Goal: Transaction & Acquisition: Purchase product/service

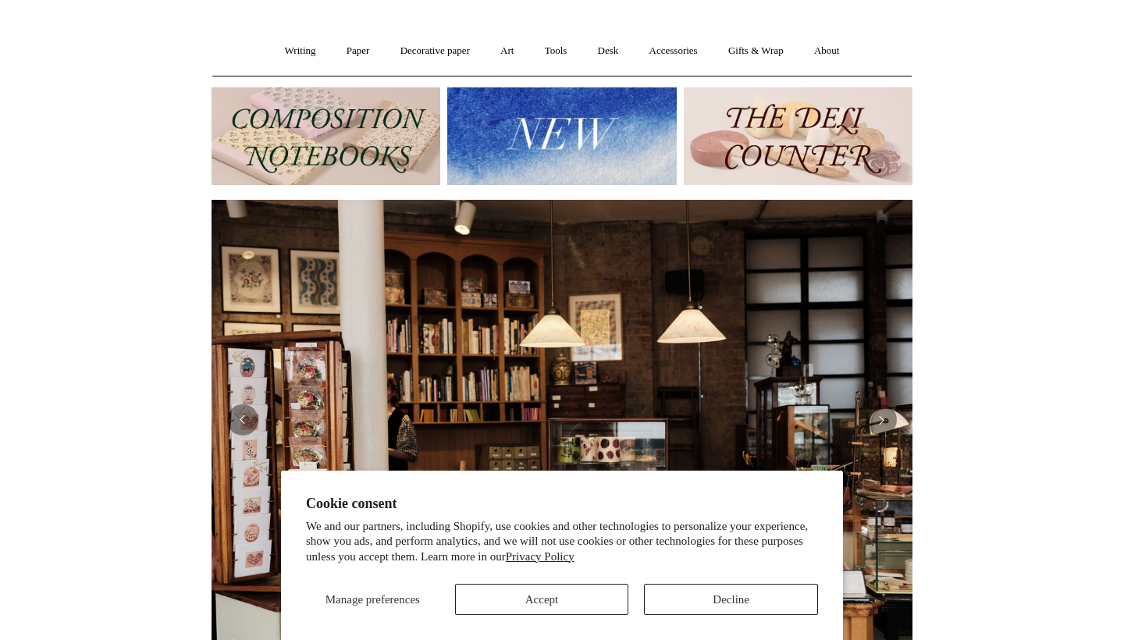
scroll to position [113, 0]
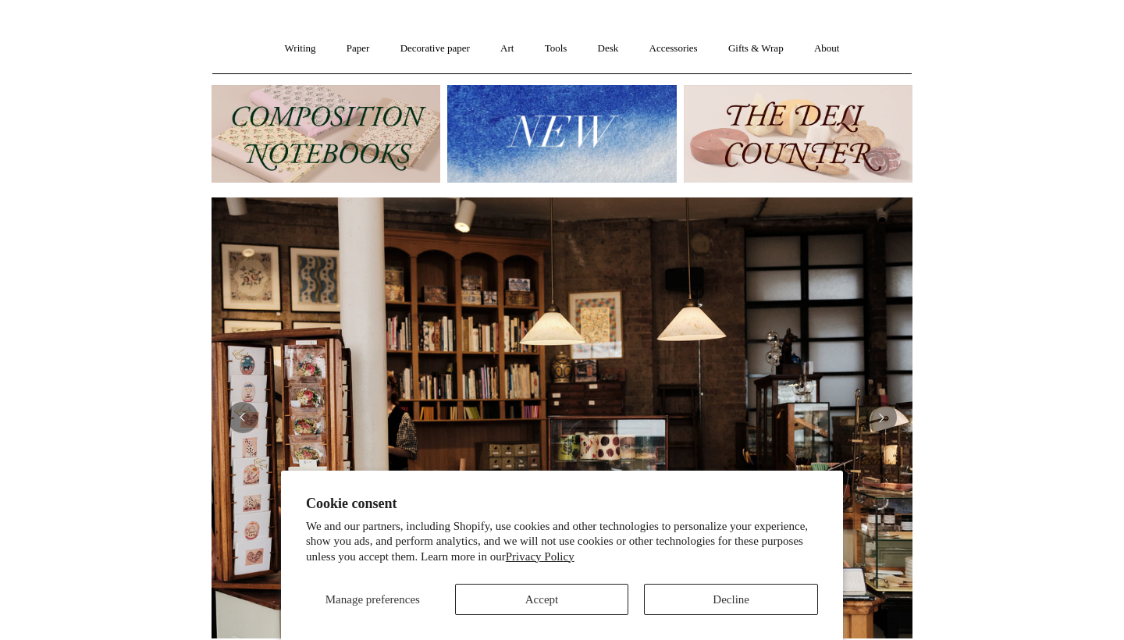
click at [517, 611] on button "Accept" at bounding box center [542, 599] width 174 height 31
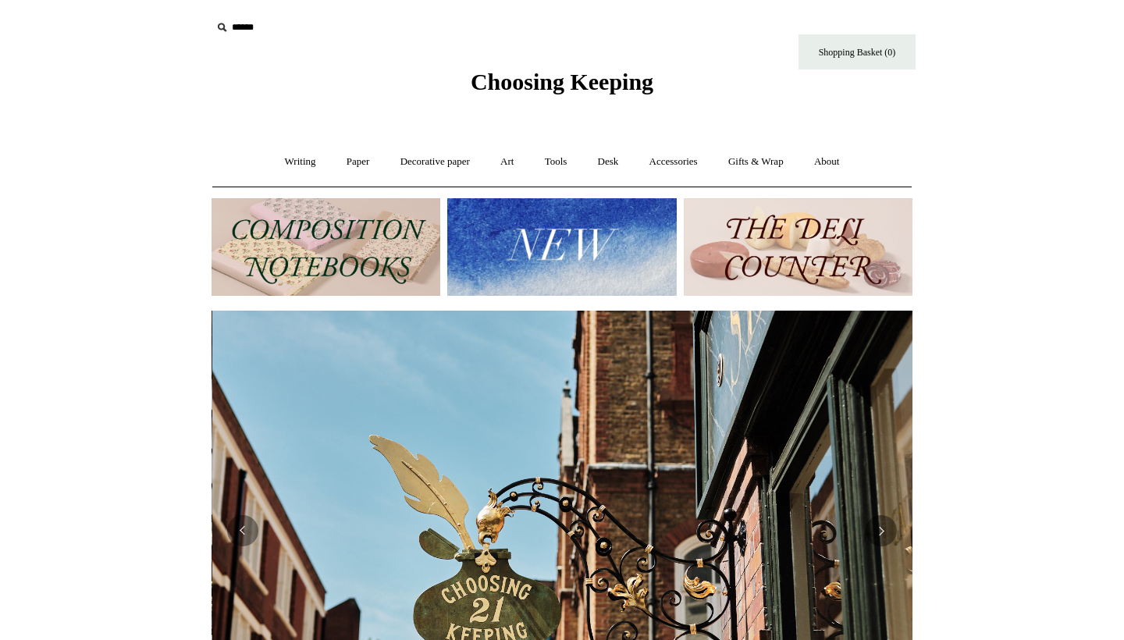
scroll to position [0, 701]
click at [374, 233] on img at bounding box center [326, 247] width 229 height 98
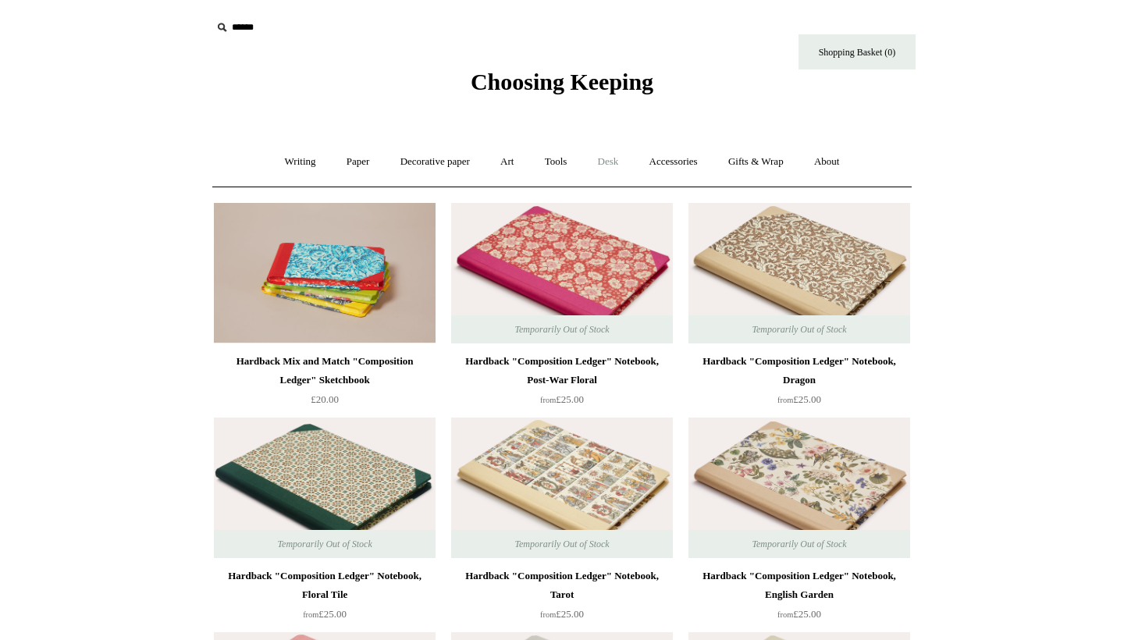
click at [622, 158] on link "Desk +" at bounding box center [608, 161] width 49 height 41
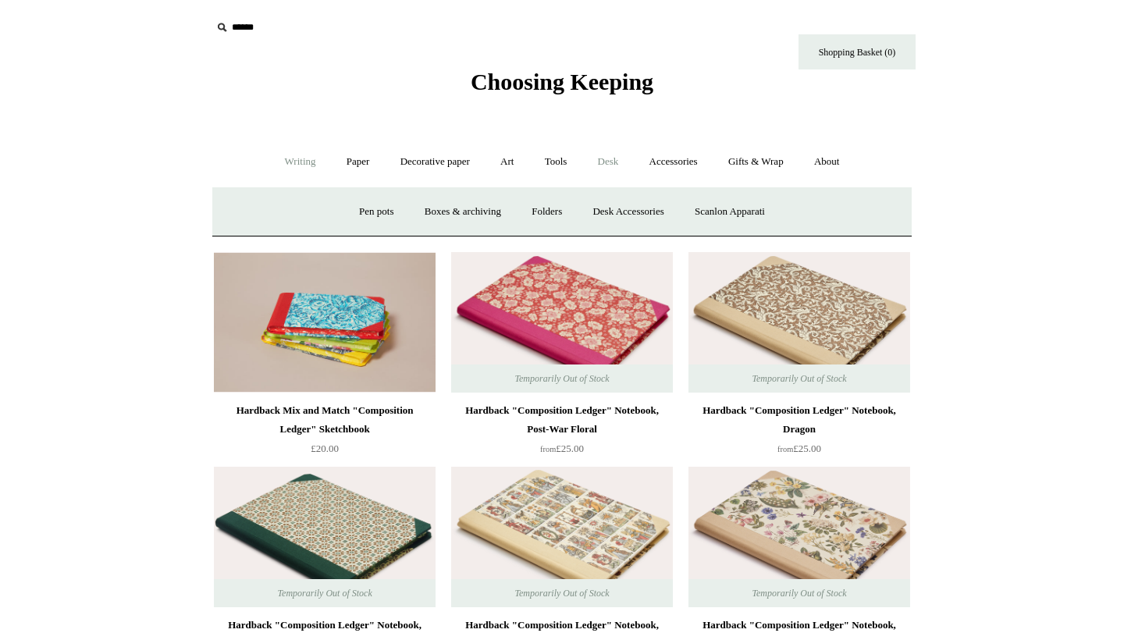
click at [289, 156] on link "Writing +" at bounding box center [300, 161] width 59 height 41
click at [339, 159] on link "Paper +" at bounding box center [359, 161] width 52 height 41
click at [424, 208] on link "📆 Dated Diaries 📆" at bounding box center [440, 211] width 114 height 41
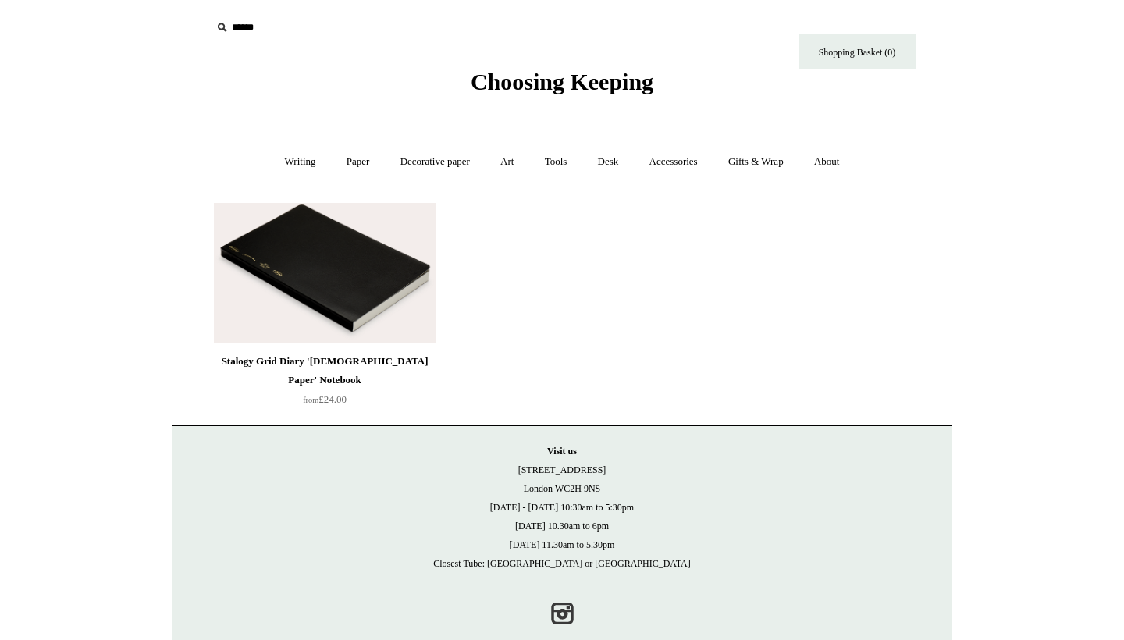
click at [292, 366] on div "Stalogy Grid Diary 'Bible Paper' Notebook" at bounding box center [325, 370] width 214 height 37
